Goal: Task Accomplishment & Management: Complete application form

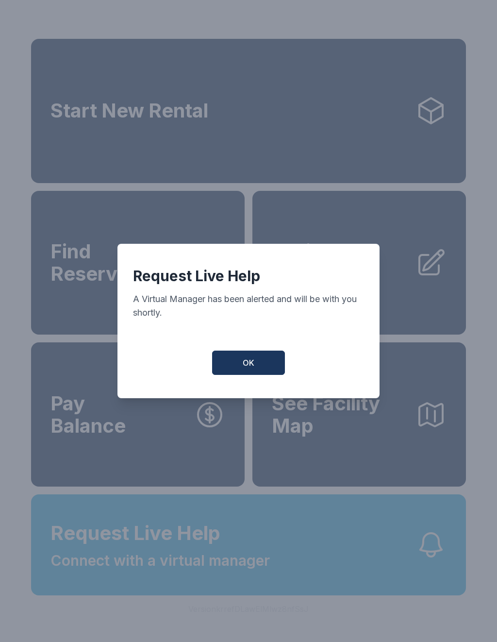
click at [275, 363] on button "OK" at bounding box center [248, 363] width 73 height 24
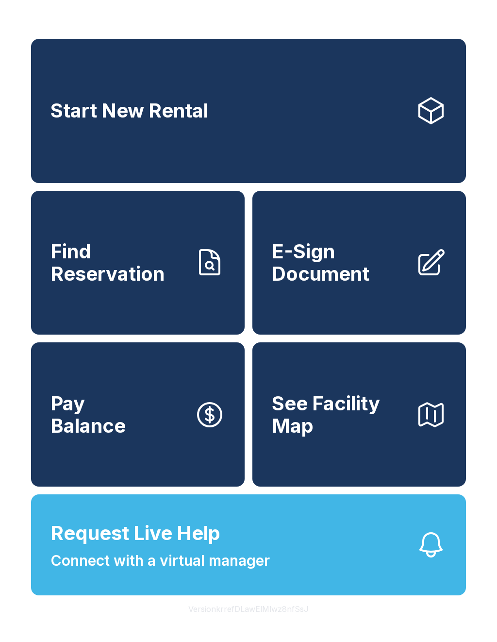
click at [372, 437] on span "See Facility Map" at bounding box center [340, 414] width 136 height 44
click at [224, 562] on span "Request Live Help Connect with a virtual manager" at bounding box center [161, 545] width 220 height 53
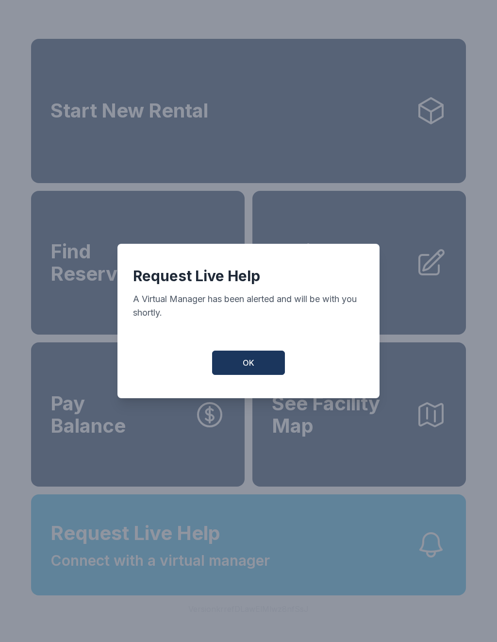
click at [254, 358] on button "OK" at bounding box center [248, 363] width 73 height 24
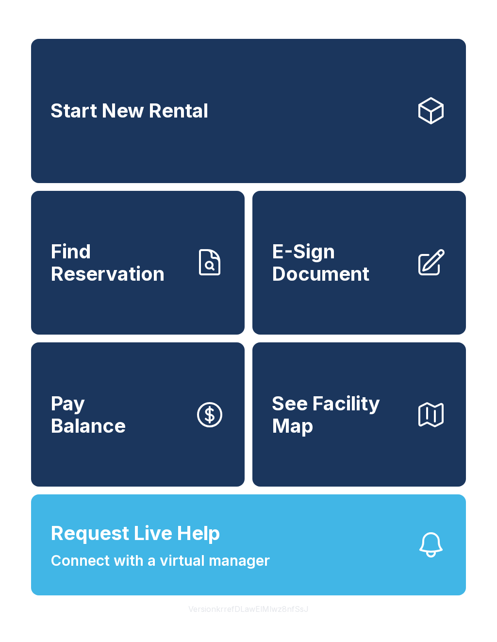
click at [340, 276] on span "E-Sign Document" at bounding box center [340, 262] width 136 height 44
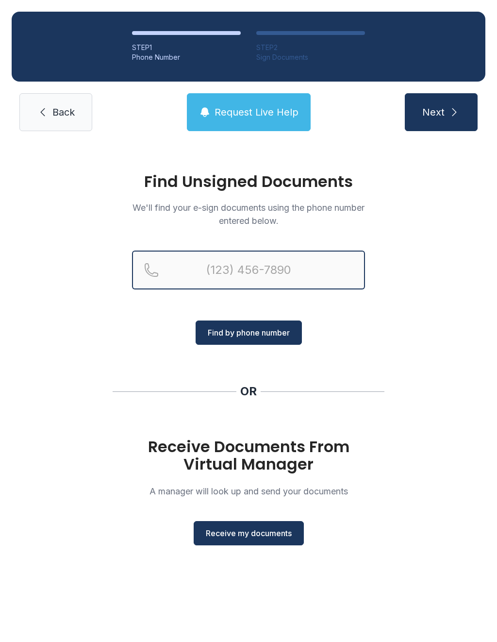
click at [311, 268] on input "Reservation phone number" at bounding box center [248, 270] width 233 height 39
type input "("
click at [435, 347] on div "Find Unsigned Documents We'll find your e-sign documents using the phone number…" at bounding box center [248, 363] width 497 height 441
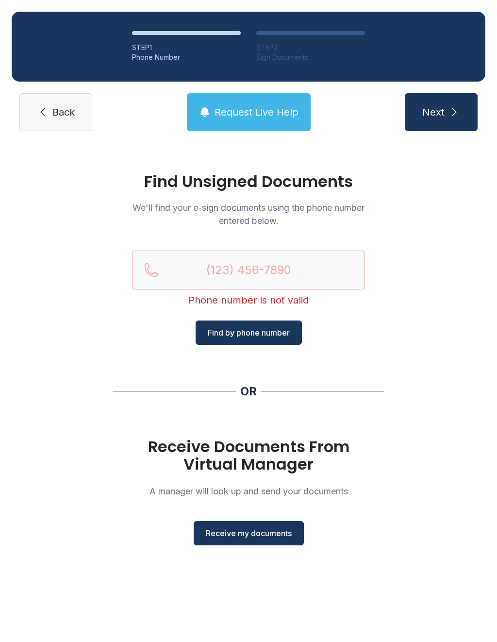
click at [270, 538] on span "Receive my documents" at bounding box center [249, 533] width 86 height 12
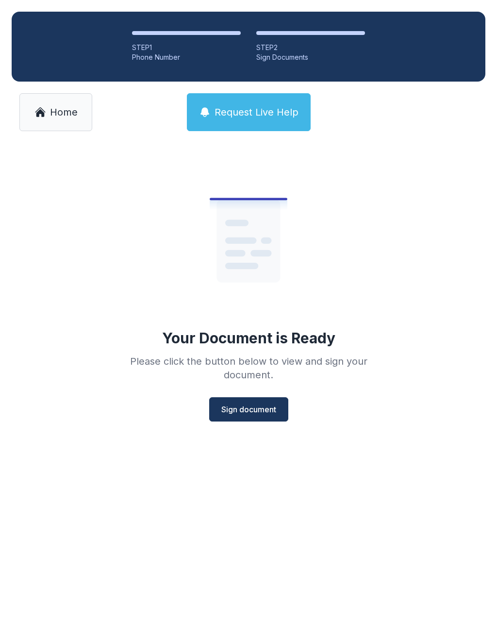
click at [259, 414] on span "Sign document" at bounding box center [248, 410] width 55 height 12
click at [54, 110] on span "Home" at bounding box center [64, 112] width 28 height 14
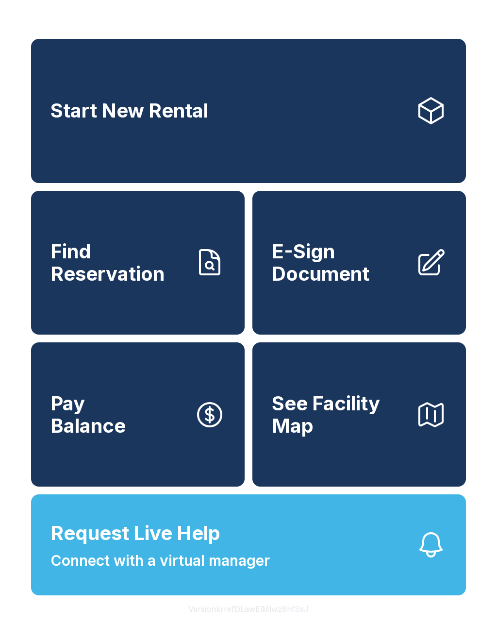
click at [345, 262] on span "E-Sign Document" at bounding box center [340, 262] width 136 height 44
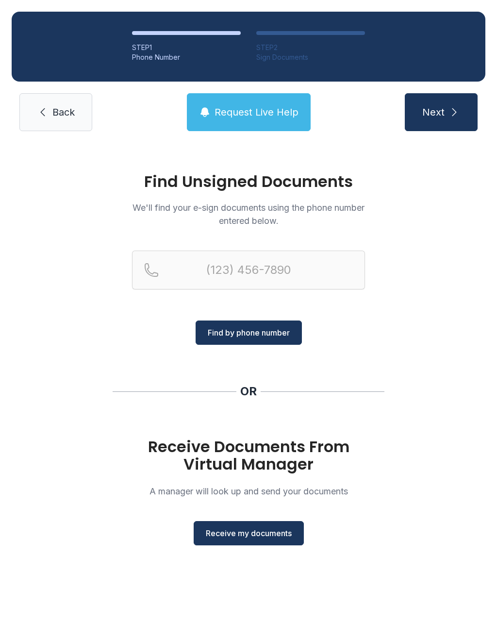
click at [269, 537] on span "Receive my documents" at bounding box center [249, 533] width 86 height 12
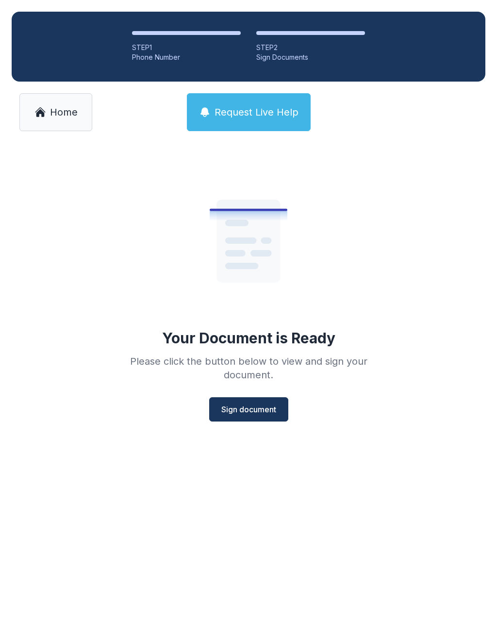
click at [263, 415] on span "Sign document" at bounding box center [248, 410] width 55 height 12
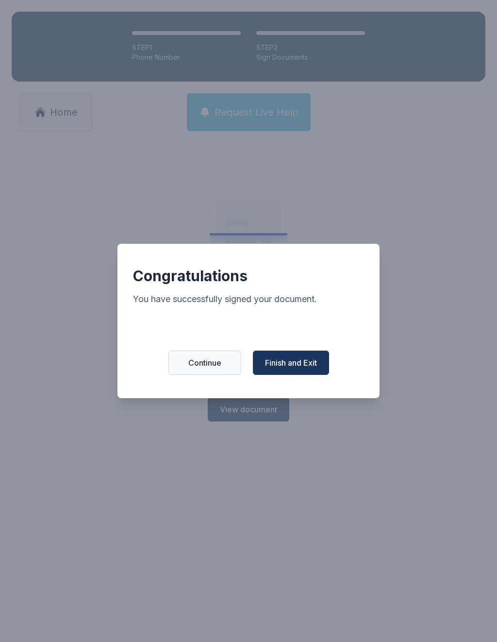
click at [305, 365] on span "Finish and Exit" at bounding box center [291, 363] width 52 height 12
